Goal: Transaction & Acquisition: Obtain resource

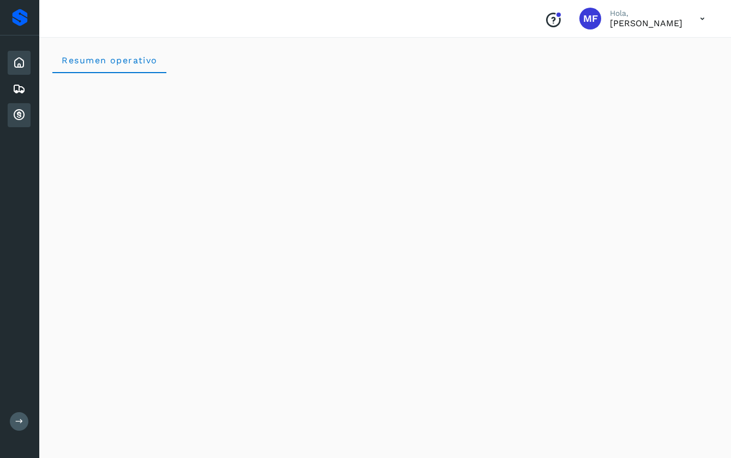
click at [18, 115] on icon at bounding box center [19, 115] width 13 height 13
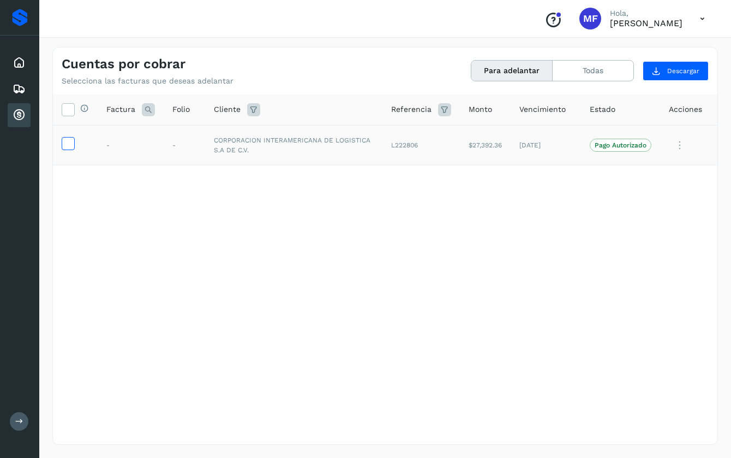
click at [68, 139] on icon at bounding box center [67, 142] width 11 height 11
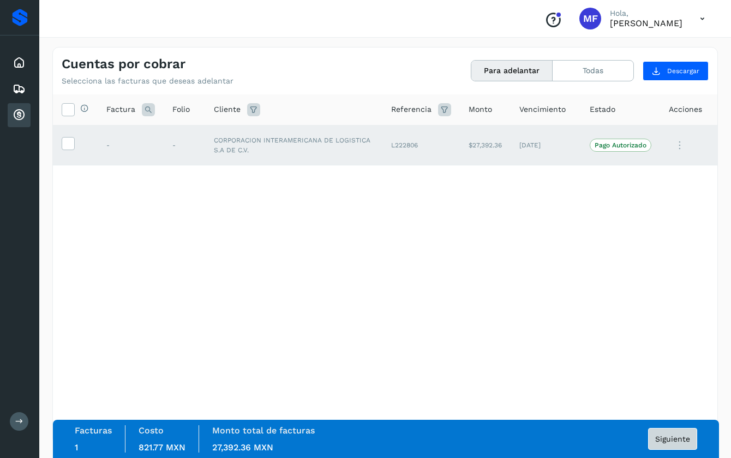
click at [672, 442] on span "Siguiente" at bounding box center [672, 439] width 35 height 8
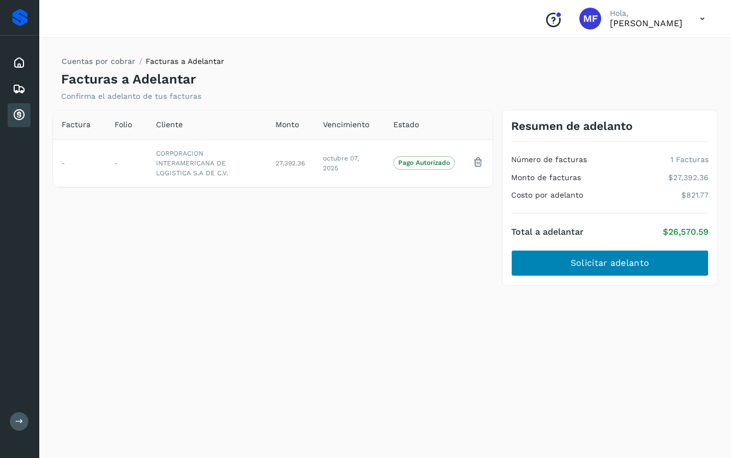
click at [620, 263] on span "Solicitar adelanto" at bounding box center [610, 263] width 79 height 12
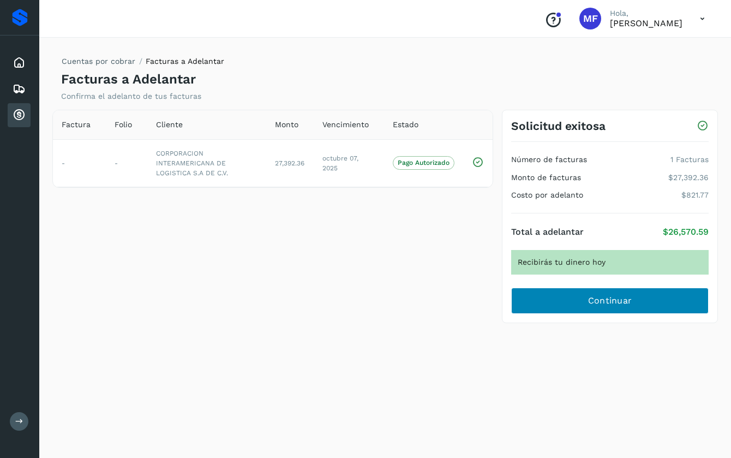
click at [556, 303] on button "Continuar" at bounding box center [609, 301] width 197 height 26
